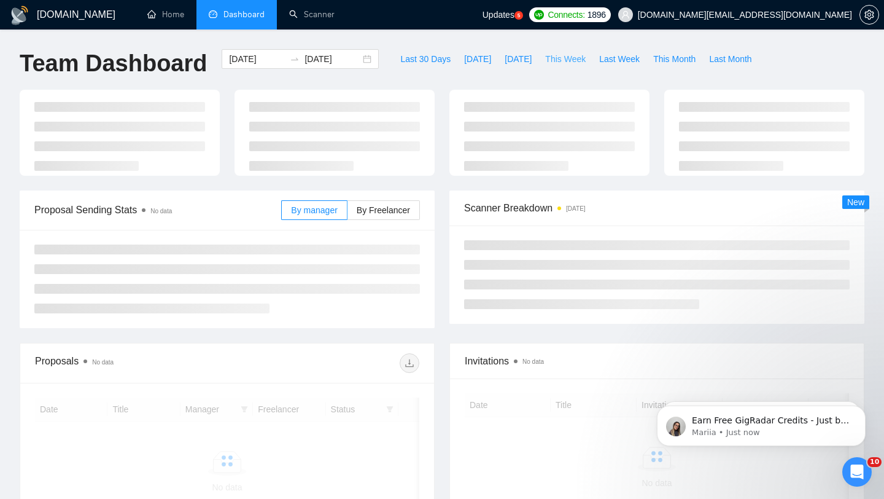
click at [552, 52] on button "This Week" at bounding box center [566, 59] width 54 height 20
type input "2025-08-04"
type input "2025-08-10"
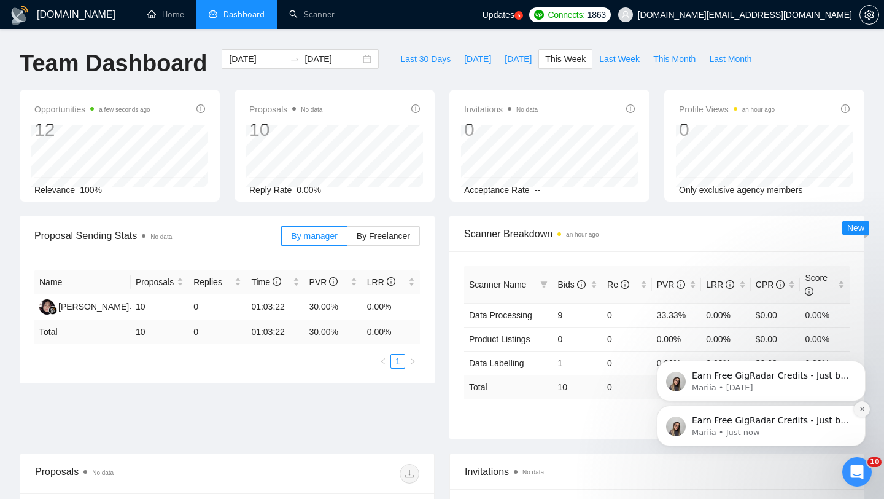
click at [861, 410] on icon "Dismiss notification" at bounding box center [862, 409] width 4 height 4
click at [861, 413] on button "Dismiss notification" at bounding box center [862, 409] width 16 height 16
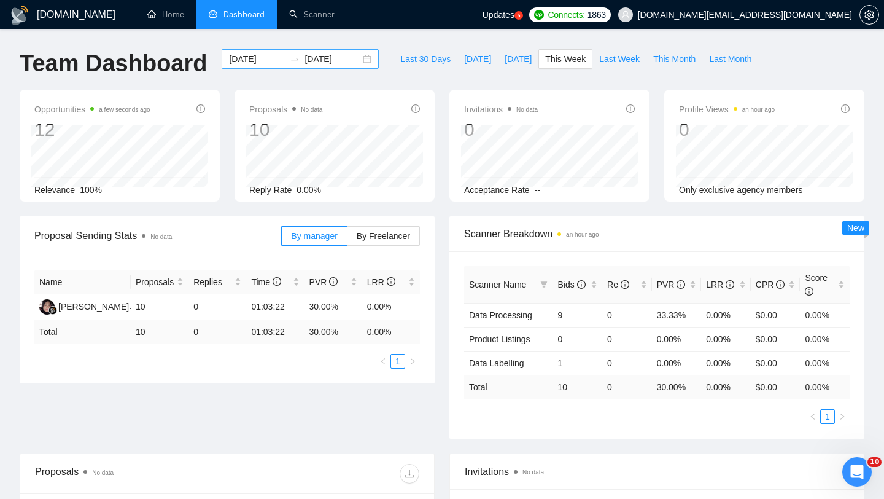
click at [360, 64] on div "2025-08-04 2025-08-10" at bounding box center [300, 59] width 157 height 20
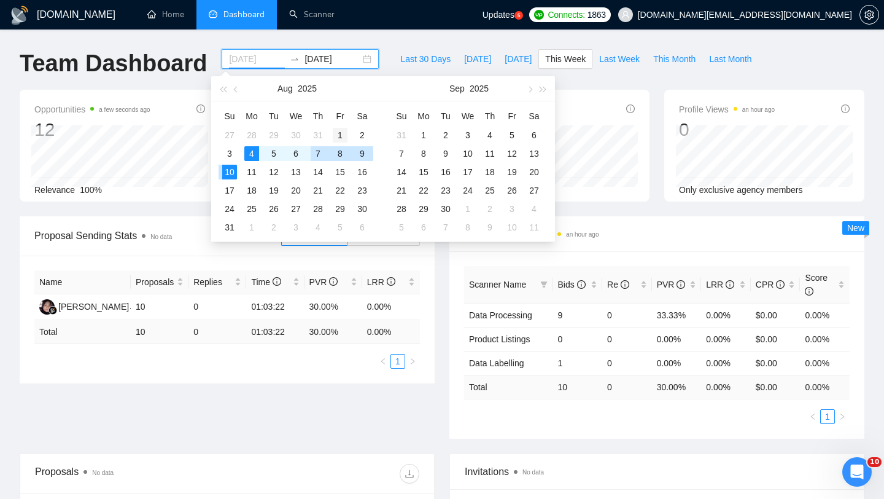
type input "2025-08-01"
click at [340, 132] on div "1" at bounding box center [340, 135] width 15 height 15
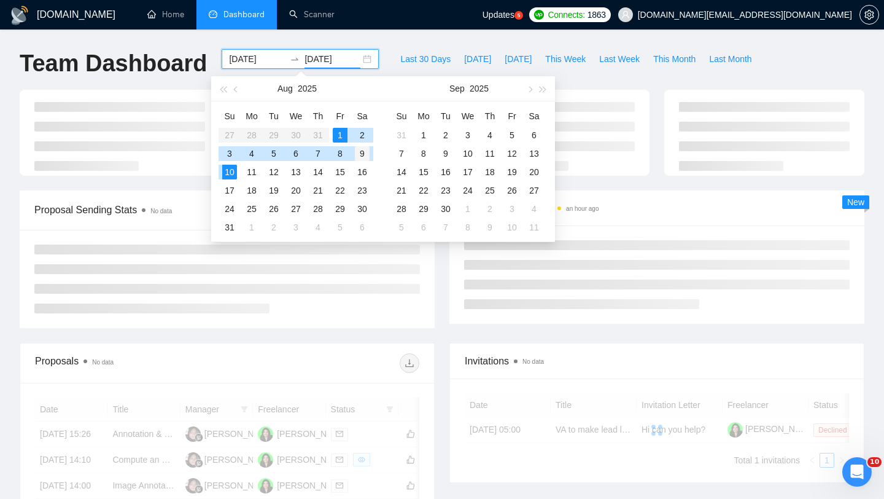
type input "2025-08-09"
click at [370, 155] on td "9" at bounding box center [362, 153] width 22 height 18
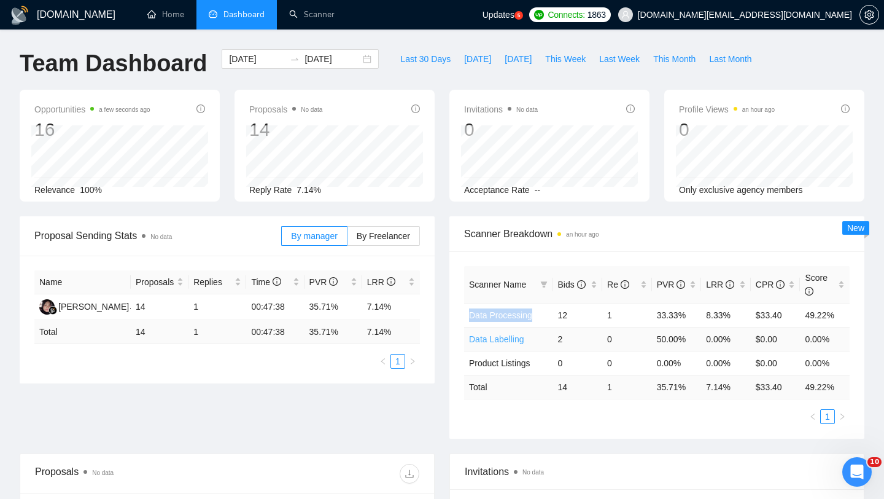
click at [506, 343] on link "Data Labelling" at bounding box center [496, 339] width 55 height 10
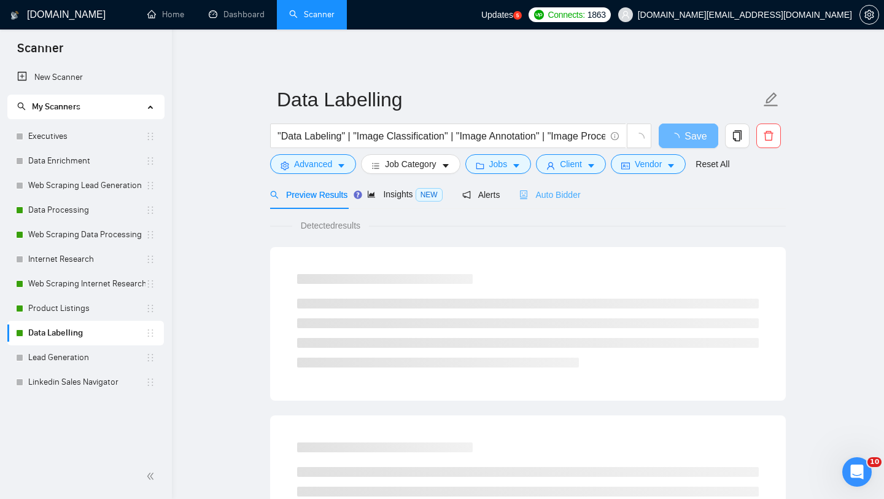
click at [573, 185] on div "Auto Bidder" at bounding box center [550, 194] width 61 height 29
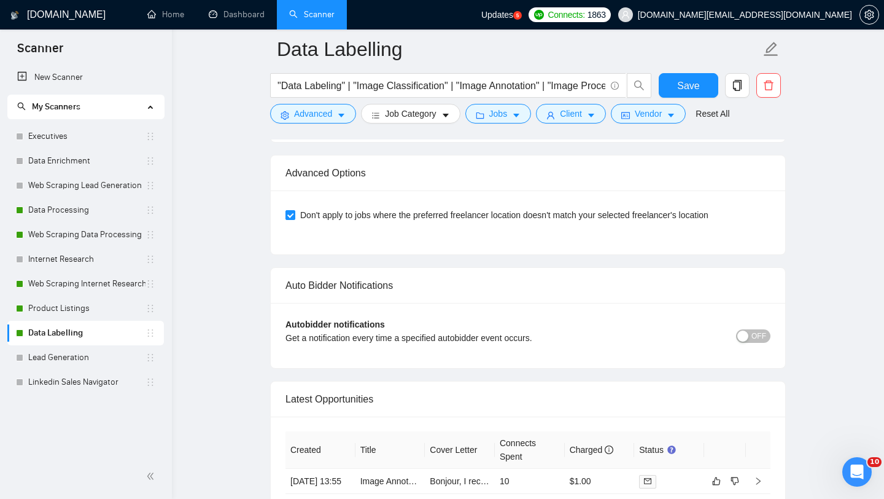
scroll to position [3000, 0]
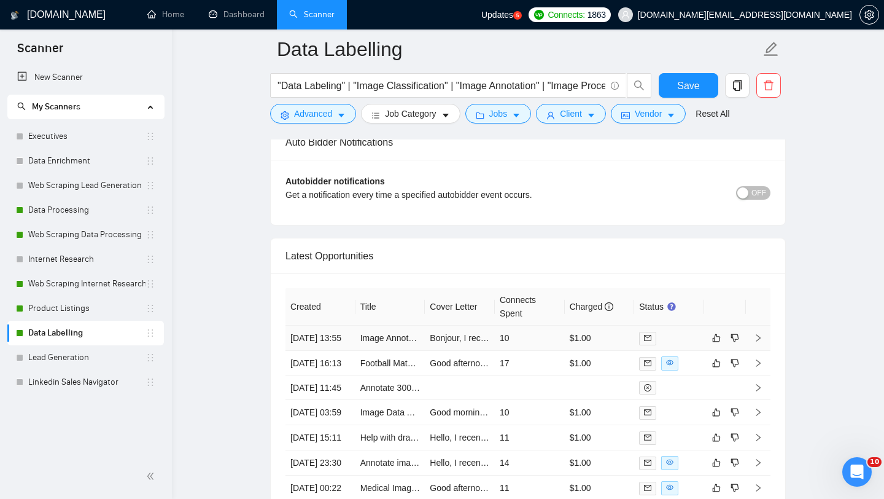
click at [386, 351] on td "Image Annotation with Labelme" at bounding box center [391, 338] width 70 height 25
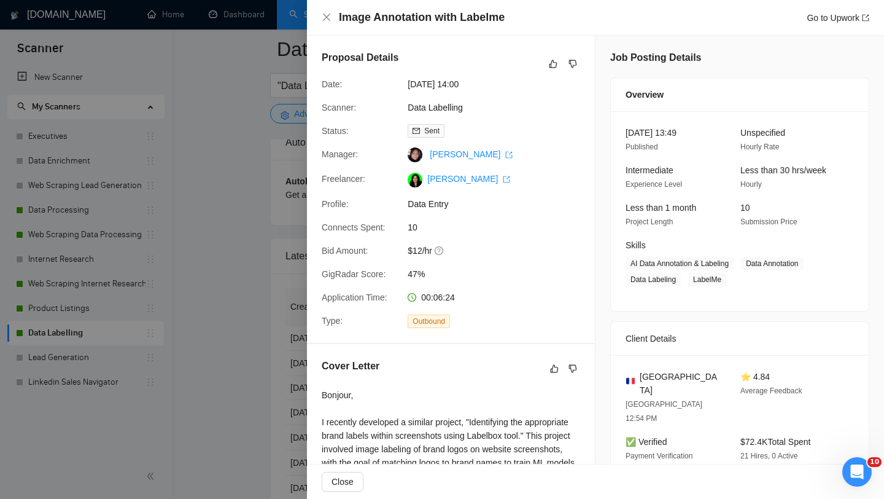
scroll to position [233, 0]
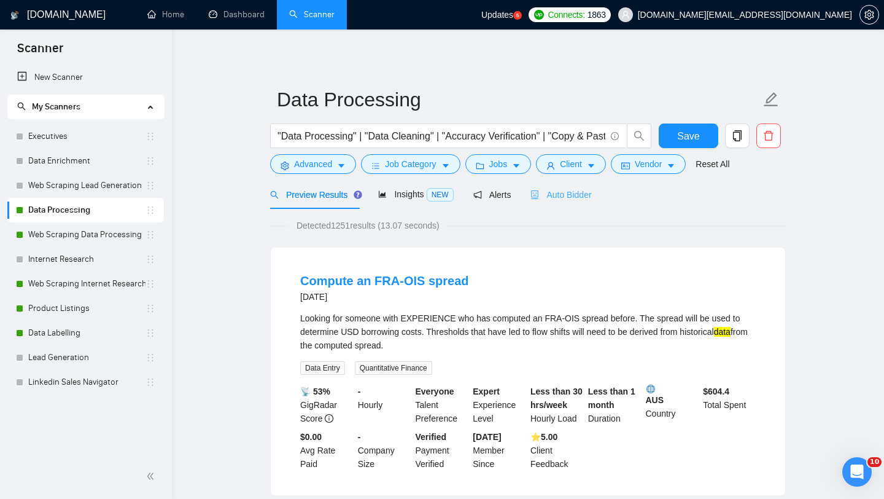
click at [574, 208] on div "Auto Bidder" at bounding box center [561, 194] width 61 height 29
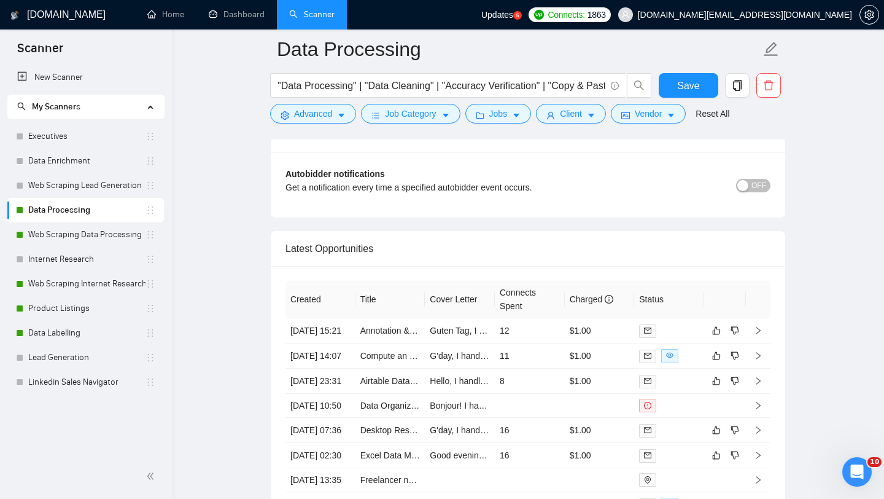
scroll to position [3012, 0]
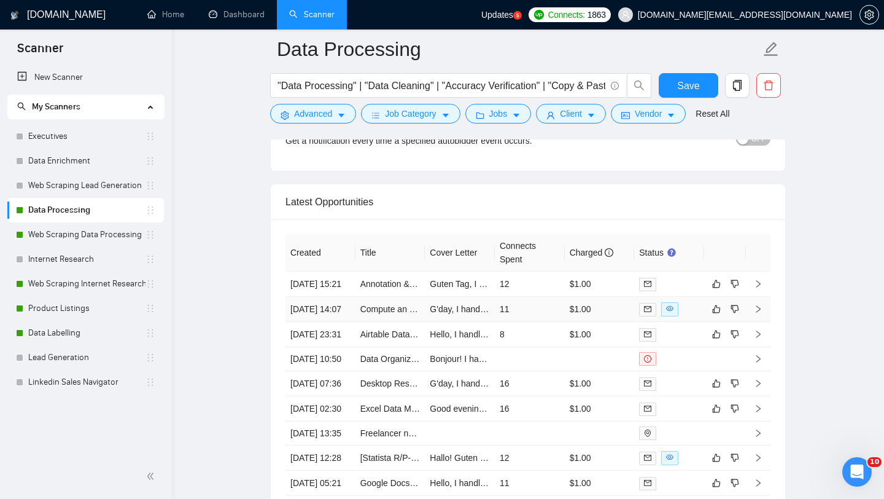
click at [397, 322] on td "Compute an FRA-OIS spread" at bounding box center [391, 309] width 70 height 25
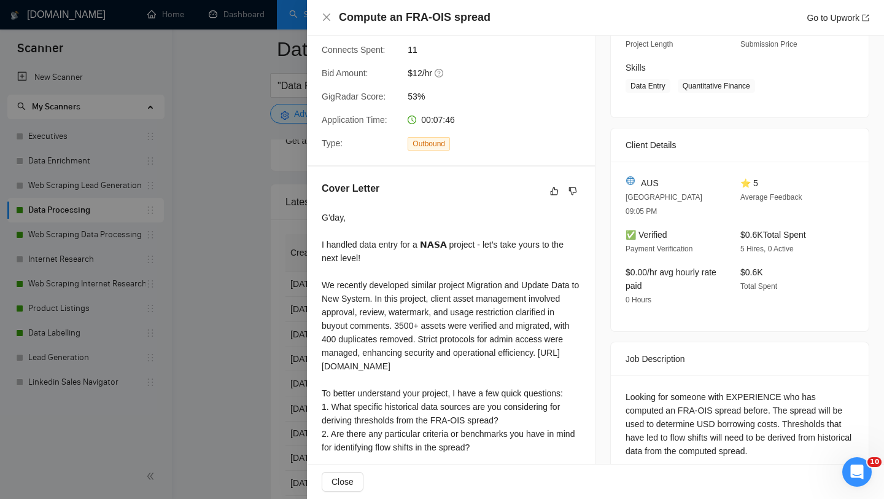
scroll to position [179, 0]
click at [682, 416] on div "Looking for someone with EXPERIENCE who has computed an FRA-OIS spread before. …" at bounding box center [740, 422] width 228 height 68
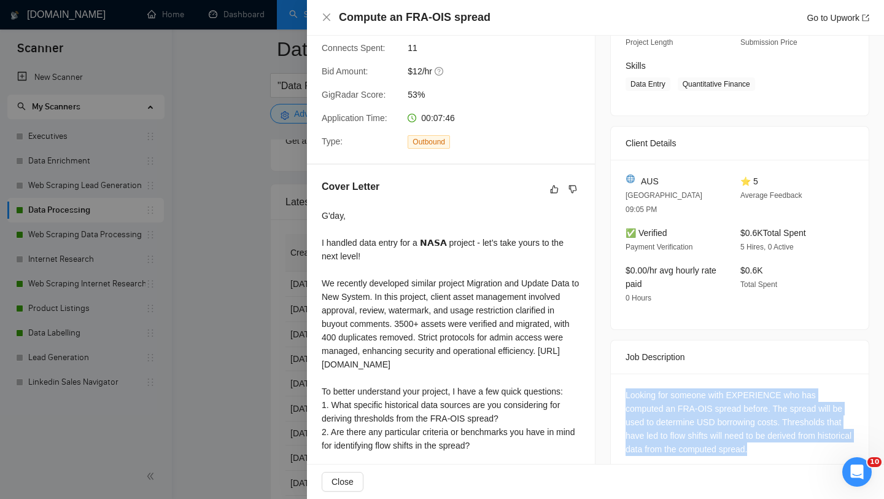
click at [187, 394] on div at bounding box center [442, 249] width 884 height 499
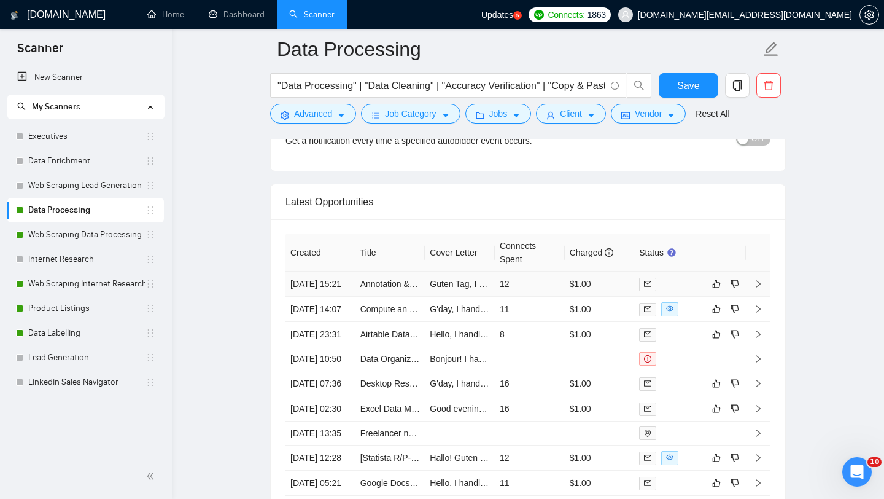
click at [388, 297] on td "Annotation & Enforcement Agent" at bounding box center [391, 283] width 70 height 25
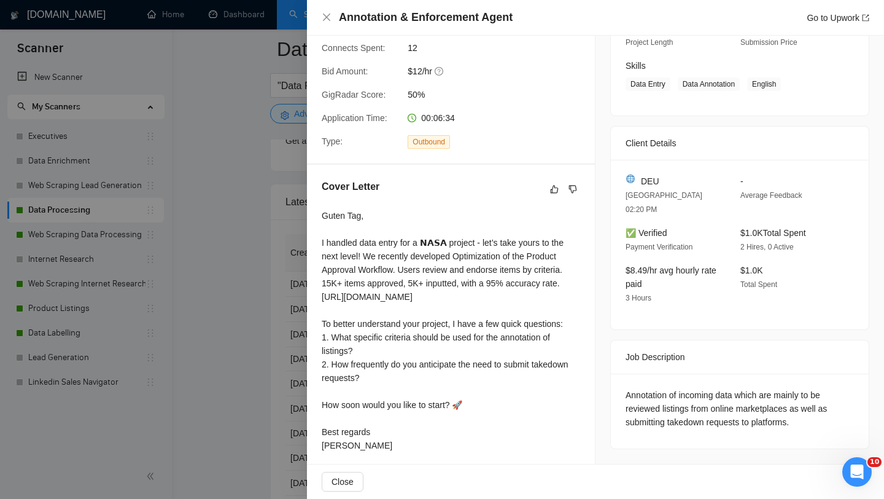
click at [311, 348] on div "Cover Letter Guten Tag, I handled data entry for a 𝗡𝗔𝗦𝗔 project - let’s take yo…" at bounding box center [451, 318] width 288 height 307
click at [278, 347] on div at bounding box center [442, 249] width 884 height 499
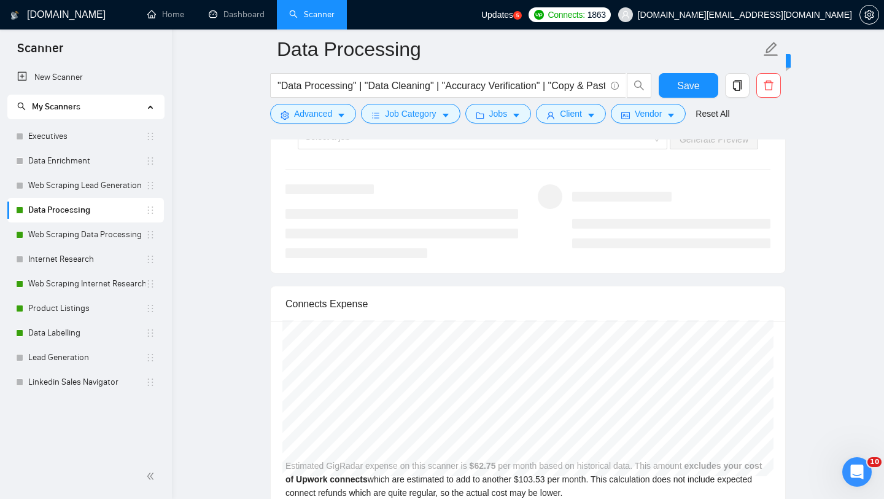
scroll to position [2262, 0]
